Goal: Information Seeking & Learning: Learn about a topic

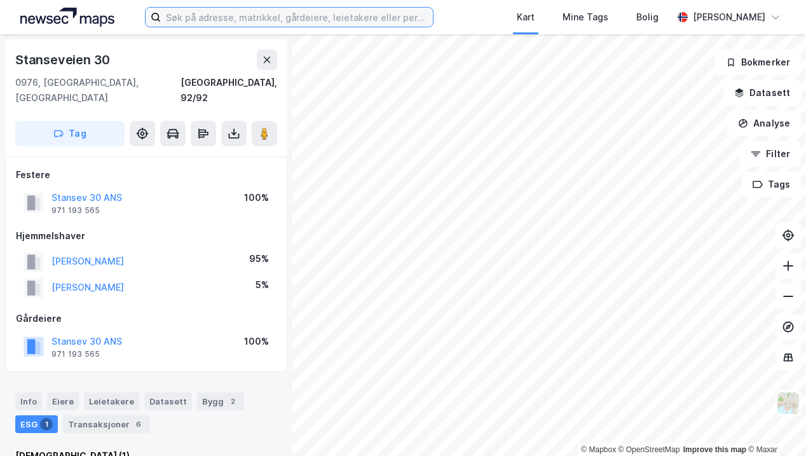
click at [281, 16] on input at bounding box center [297, 17] width 272 height 19
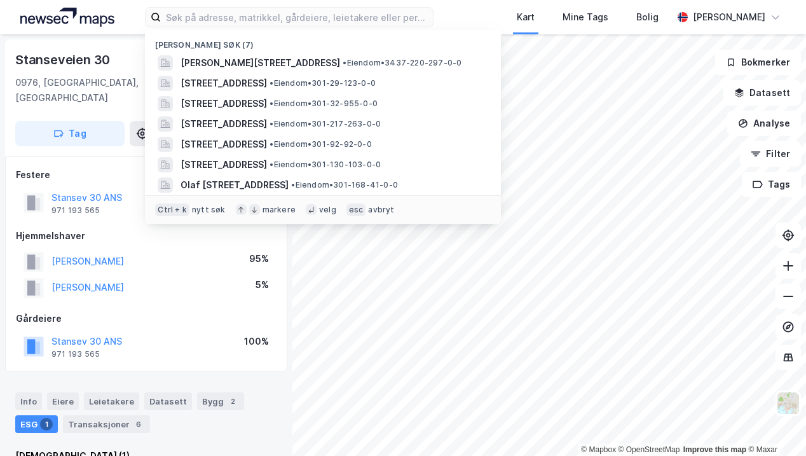
click at [271, 62] on span "[PERSON_NAME][STREET_ADDRESS]" at bounding box center [259, 62] width 159 height 15
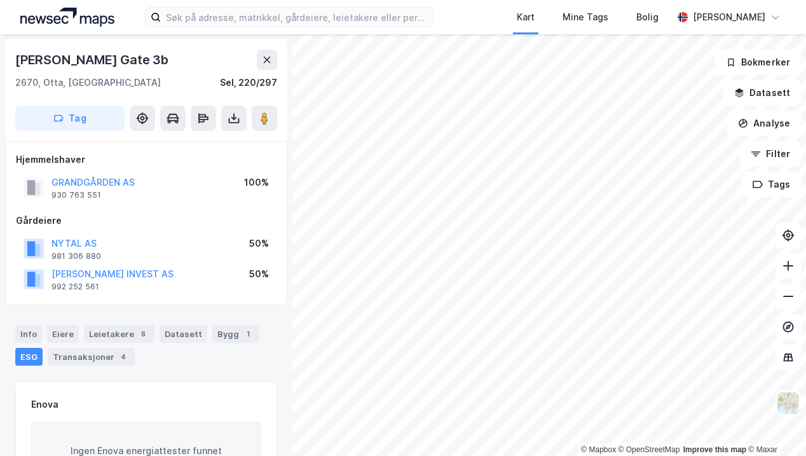
click at [114, 332] on div "Leietakere 8" at bounding box center [119, 334] width 71 height 18
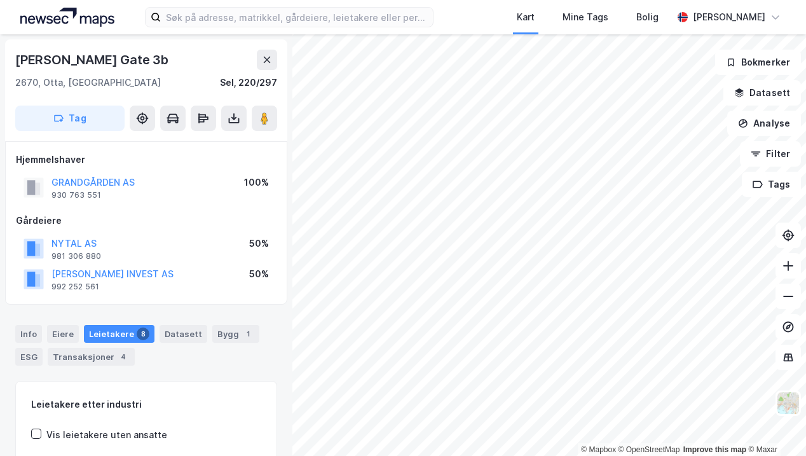
click at [114, 332] on div "Leietakere 8" at bounding box center [119, 334] width 71 height 18
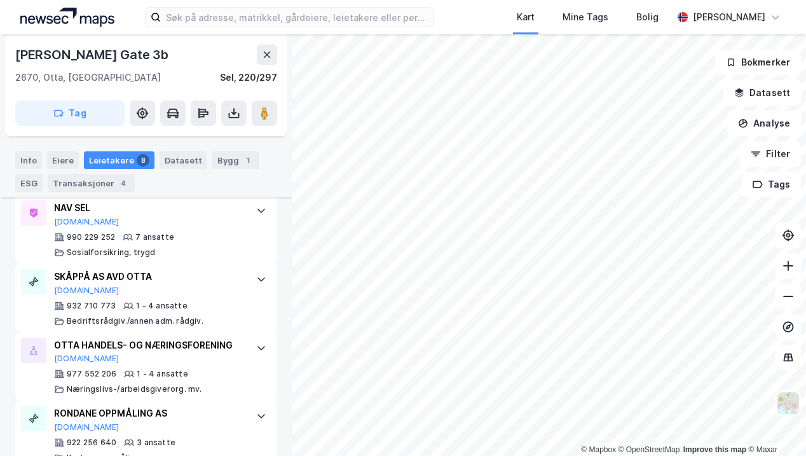
scroll to position [713, 0]
